Goal: Transaction & Acquisition: Purchase product/service

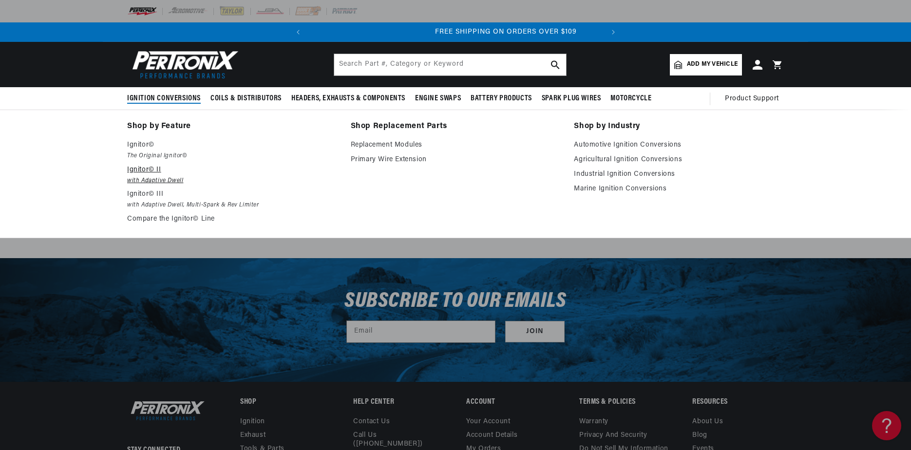
scroll to position [0, 113]
click at [152, 178] on em "with Adaptive Dwell" at bounding box center [232, 181] width 210 height 10
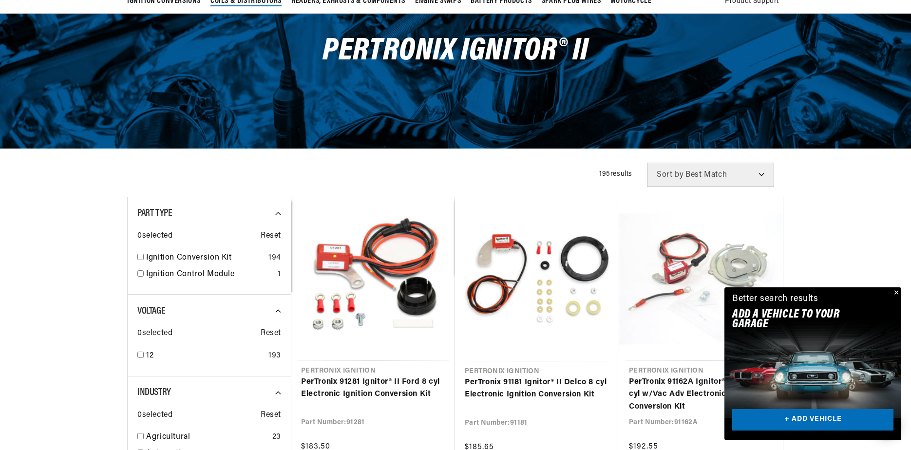
scroll to position [0, 295]
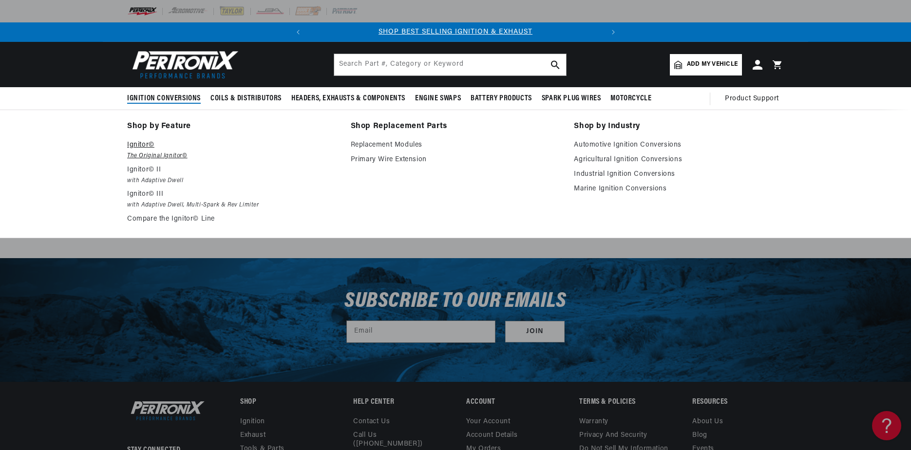
click at [143, 141] on p "Ignitor©" at bounding box center [232, 145] width 210 height 12
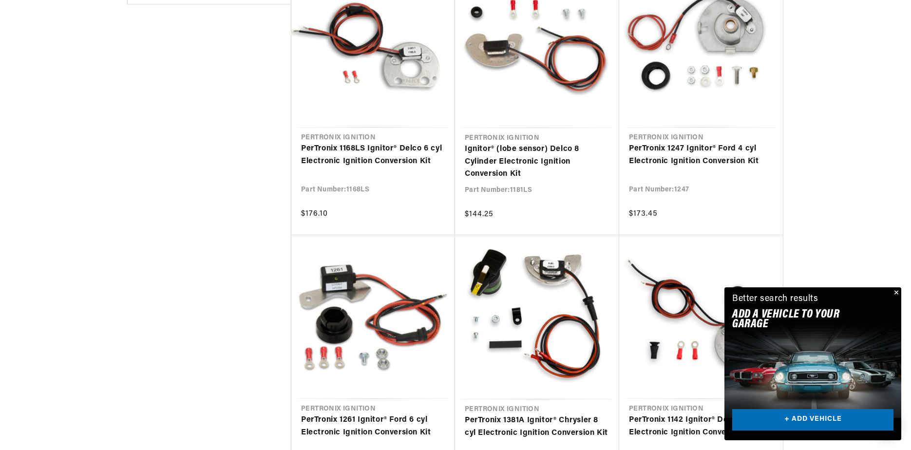
scroll to position [877, 0]
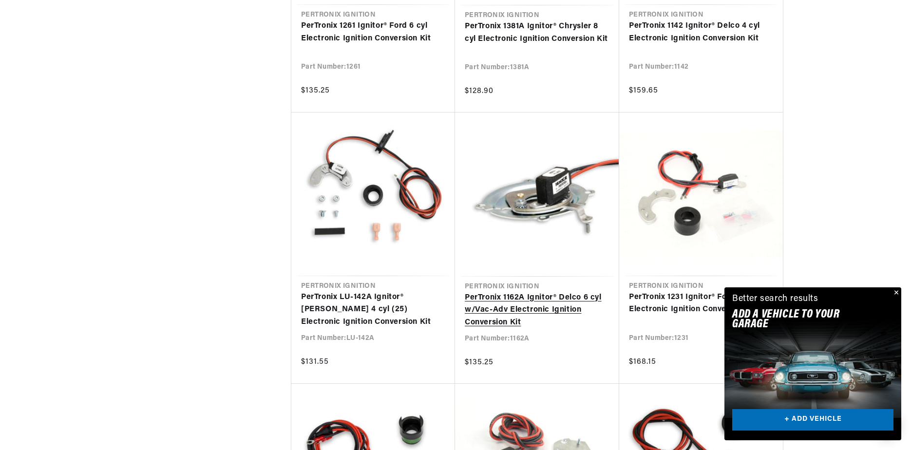
click at [511, 297] on link "PerTronix 1162A Ignitor® Delco 6 cyl w/Vac-Adv Electronic Ignition Conversion K…" at bounding box center [537, 311] width 145 height 38
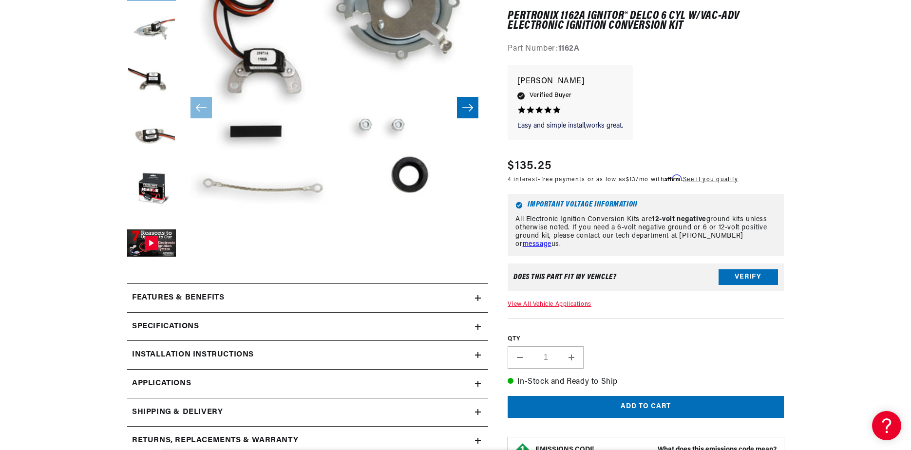
scroll to position [0, 295]
